Goal: Information Seeking & Learning: Learn about a topic

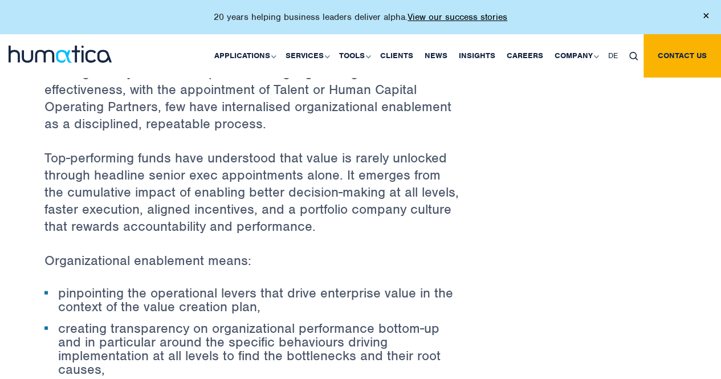
scroll to position [1194, 0]
click at [206, 213] on p "Top-performing funds have understood that value is rarely unlocked through head…" at bounding box center [252, 200] width 416 height 103
click at [80, 161] on p "Top-performing funds have understood that value is rarely unlocked through head…" at bounding box center [252, 200] width 416 height 103
click at [68, 157] on p "Top-performing funds have understood that value is rarely unlocked through head…" at bounding box center [252, 200] width 416 height 103
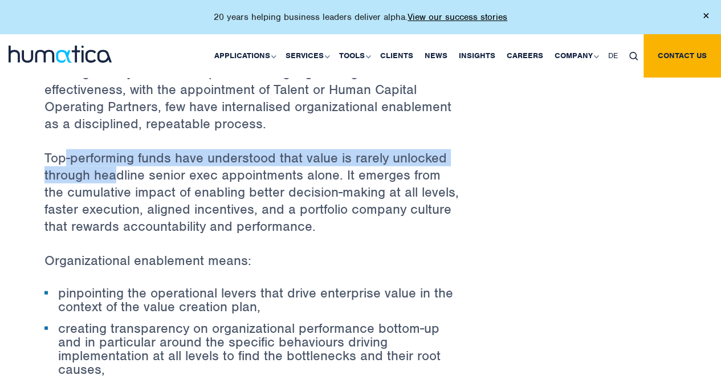
drag, startPoint x: 66, startPoint y: 157, endPoint x: 117, endPoint y: 177, distance: 55.8
click at [117, 177] on p "Top-performing funds have understood that value is rarely unlocked through head…" at bounding box center [252, 200] width 416 height 103
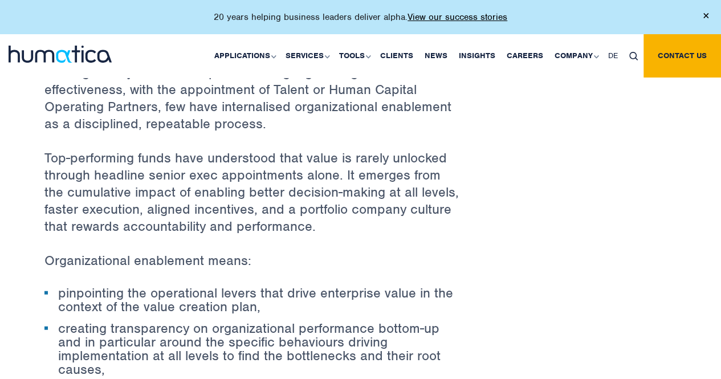
click at [81, 159] on p "Top-performing funds have understood that value is rarely unlocked through head…" at bounding box center [252, 200] width 416 height 103
click at [153, 156] on p "Top-performing funds have understood that value is rarely unlocked through head…" at bounding box center [252, 200] width 416 height 103
click at [275, 155] on p "Top-performing funds have understood that value is rarely unlocked through head…" at bounding box center [252, 200] width 416 height 103
click at [393, 154] on p "Top-performing funds have understood that value is rarely unlocked through head…" at bounding box center [252, 200] width 416 height 103
click at [89, 167] on p "Top-performing funds have understood that value is rarely unlocked through head…" at bounding box center [252, 200] width 416 height 103
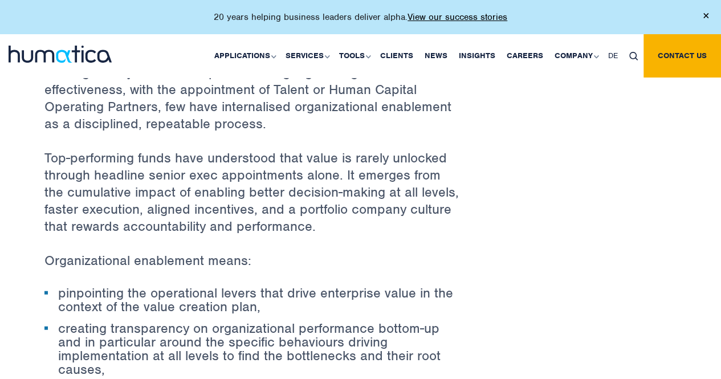
click at [161, 166] on p "Top-performing funds have understood that value is rarely unlocked through head…" at bounding box center [252, 200] width 416 height 103
click at [259, 180] on p "Top-performing funds have understood that value is rarely unlocked through head…" at bounding box center [252, 200] width 416 height 103
click at [376, 176] on p "Top-performing funds have understood that value is rarely unlocked through head…" at bounding box center [252, 200] width 416 height 103
click at [236, 205] on p "Top-performing funds have understood that value is rarely unlocked through head…" at bounding box center [252, 200] width 416 height 103
